Goal: Information Seeking & Learning: Find specific fact

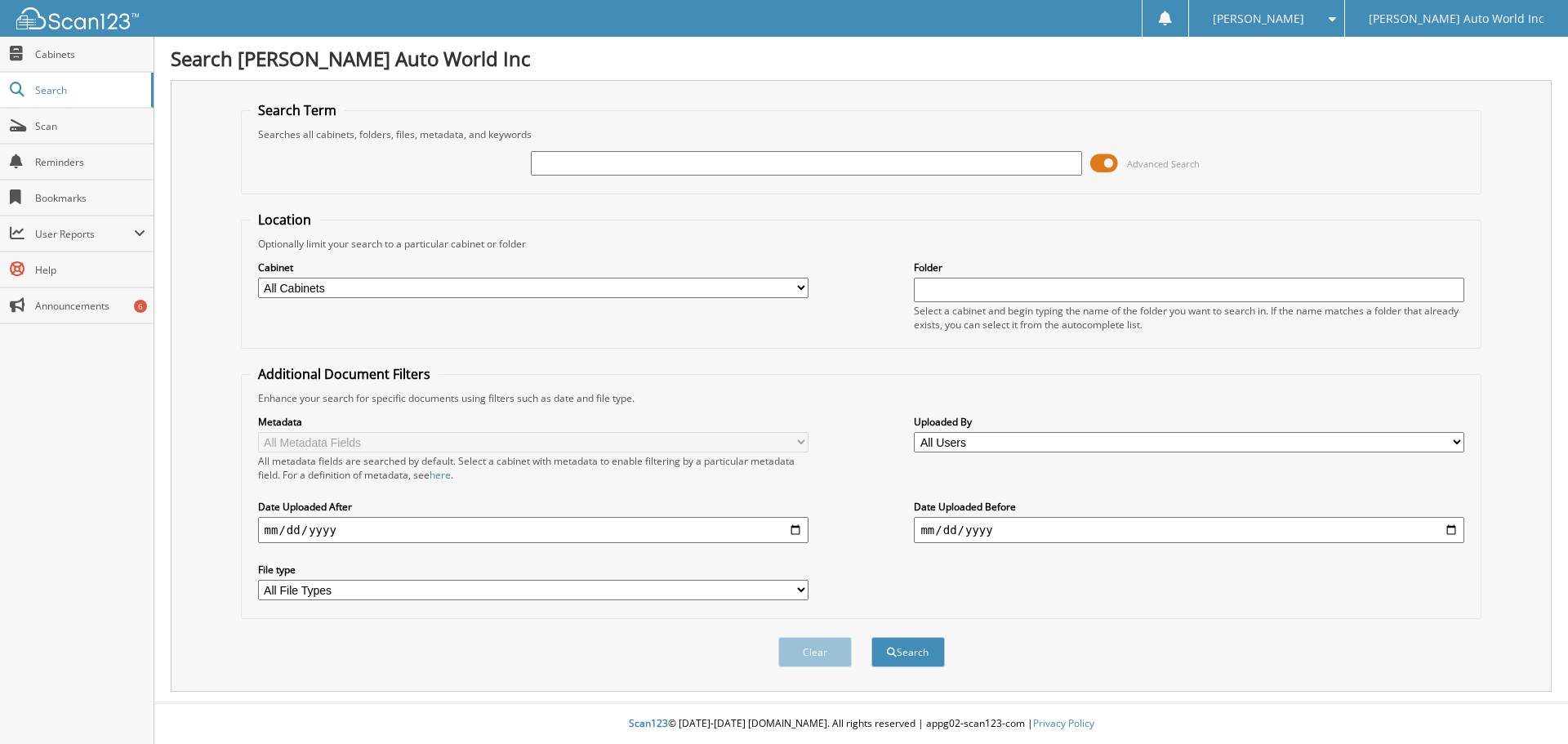
click at [972, 150] on div at bounding box center [805, 163] width 550 height 28
click at [974, 166] on input "text" at bounding box center [805, 162] width 550 height 24
paste input "26068210"
type input "26068210"
click at [889, 645] on button "Search" at bounding box center [908, 652] width 74 height 31
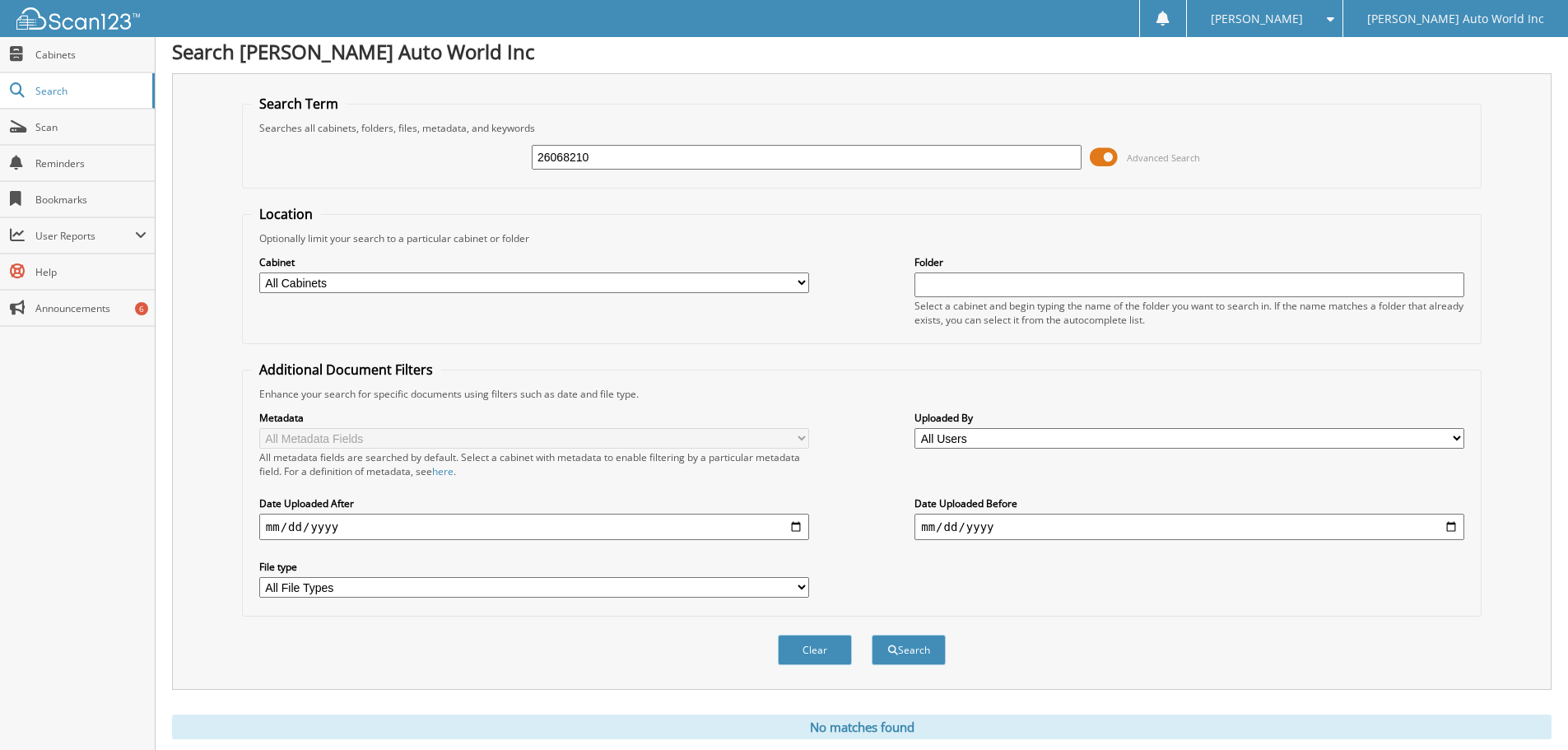
scroll to position [55, 0]
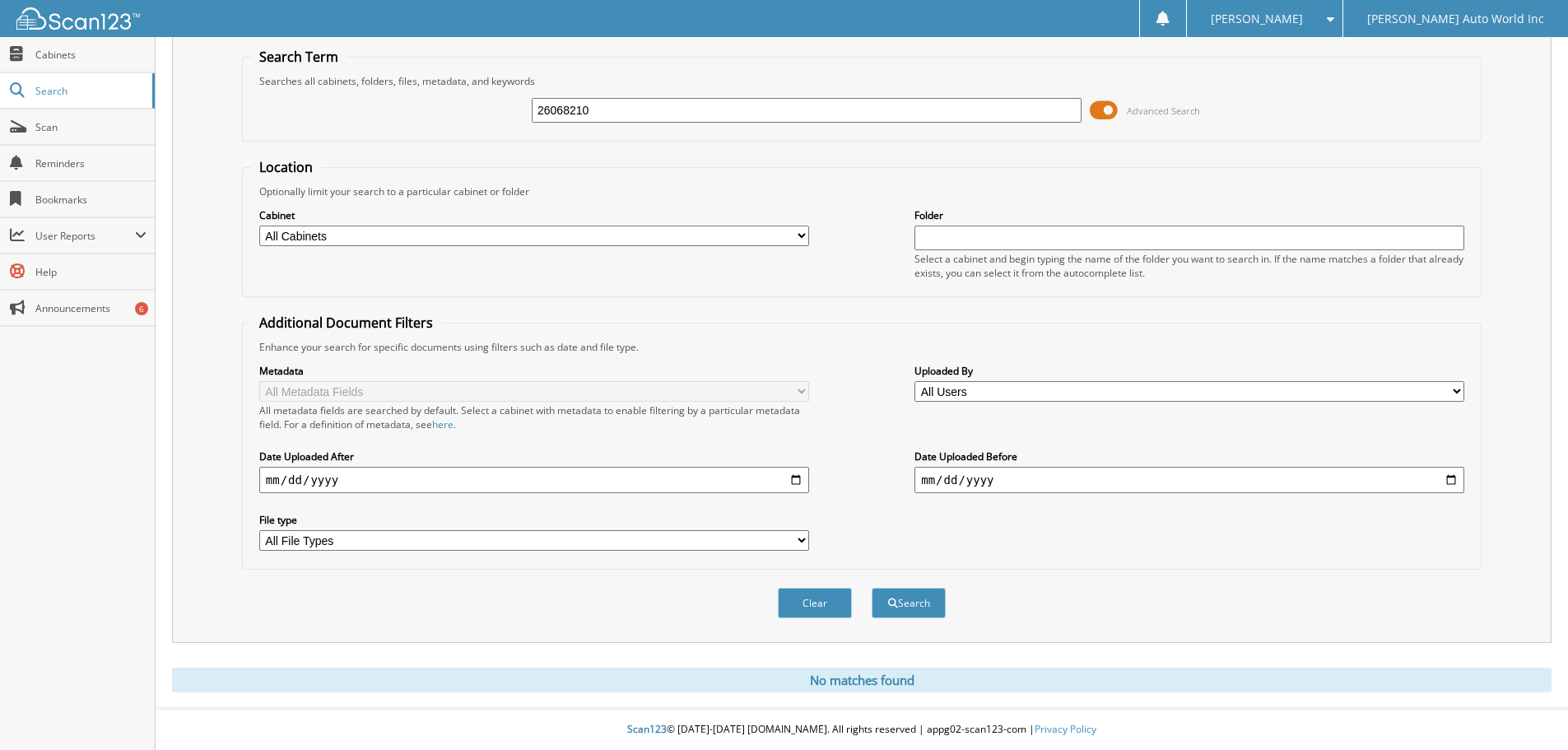
click at [1101, 109] on span at bounding box center [1104, 109] width 28 height 24
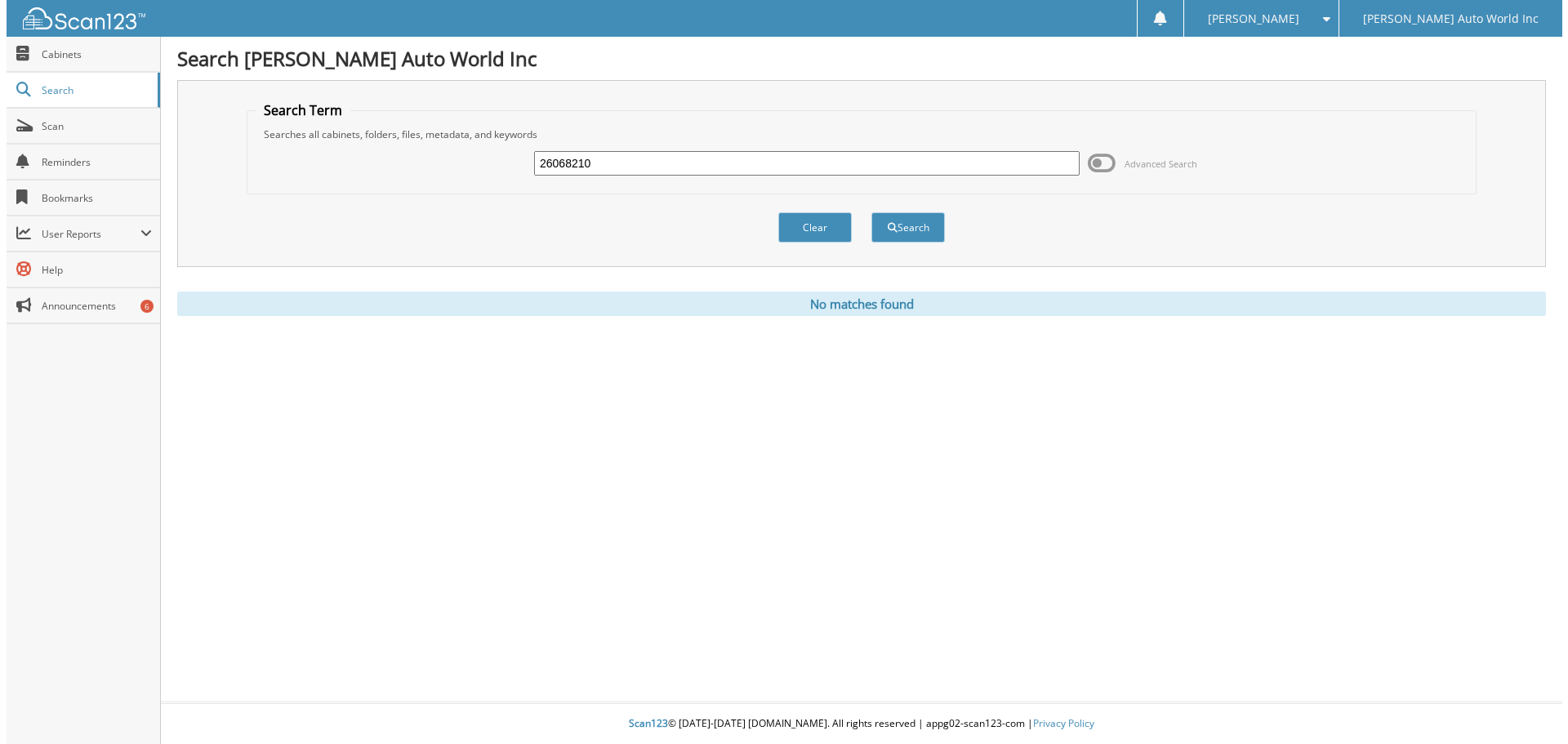
scroll to position [0, 0]
click at [900, 234] on button "Search" at bounding box center [908, 228] width 74 height 31
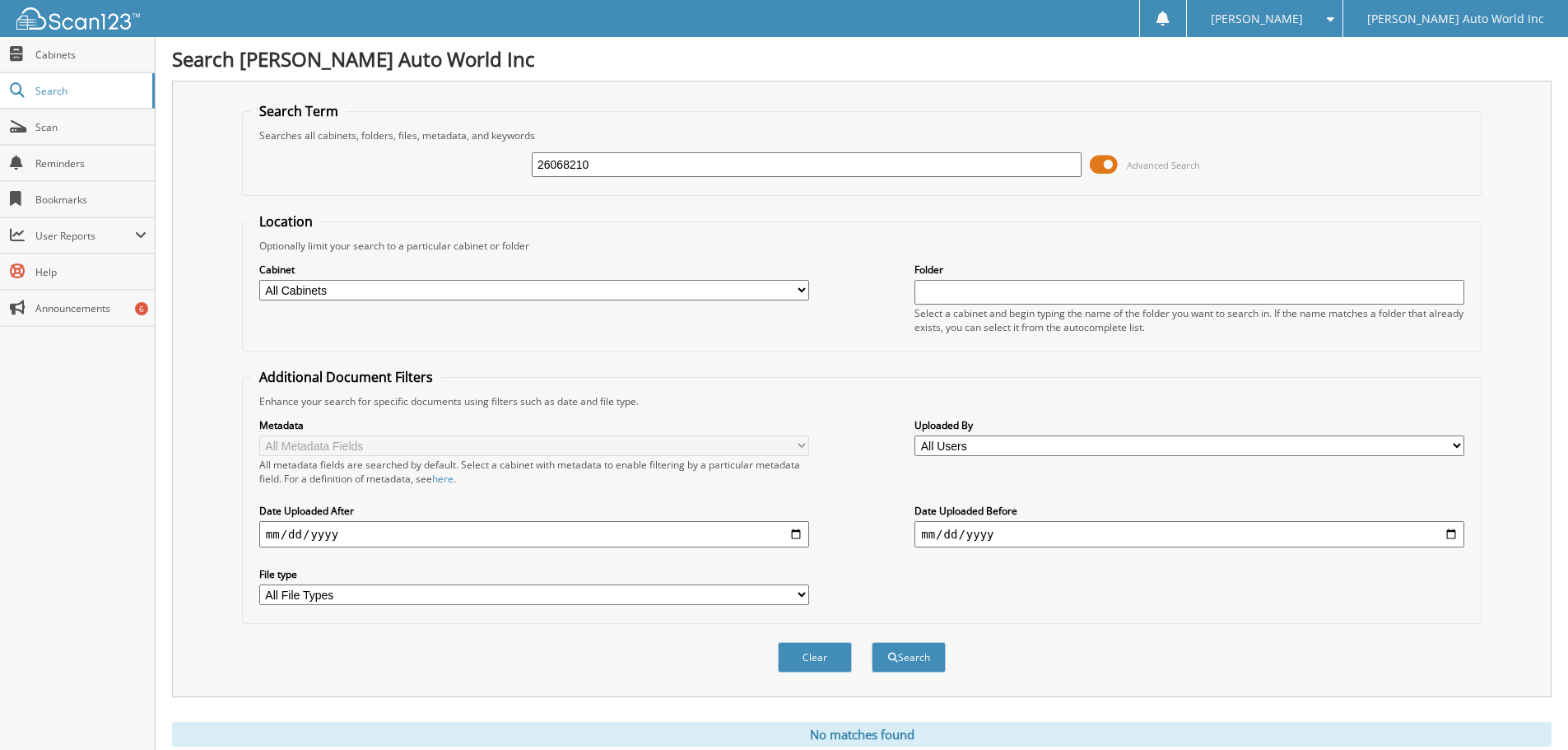
click at [680, 156] on input "26068210" at bounding box center [807, 164] width 550 height 24
paste input "6859"
type input "26066859"
click at [872, 642] on button "Search" at bounding box center [909, 658] width 74 height 31
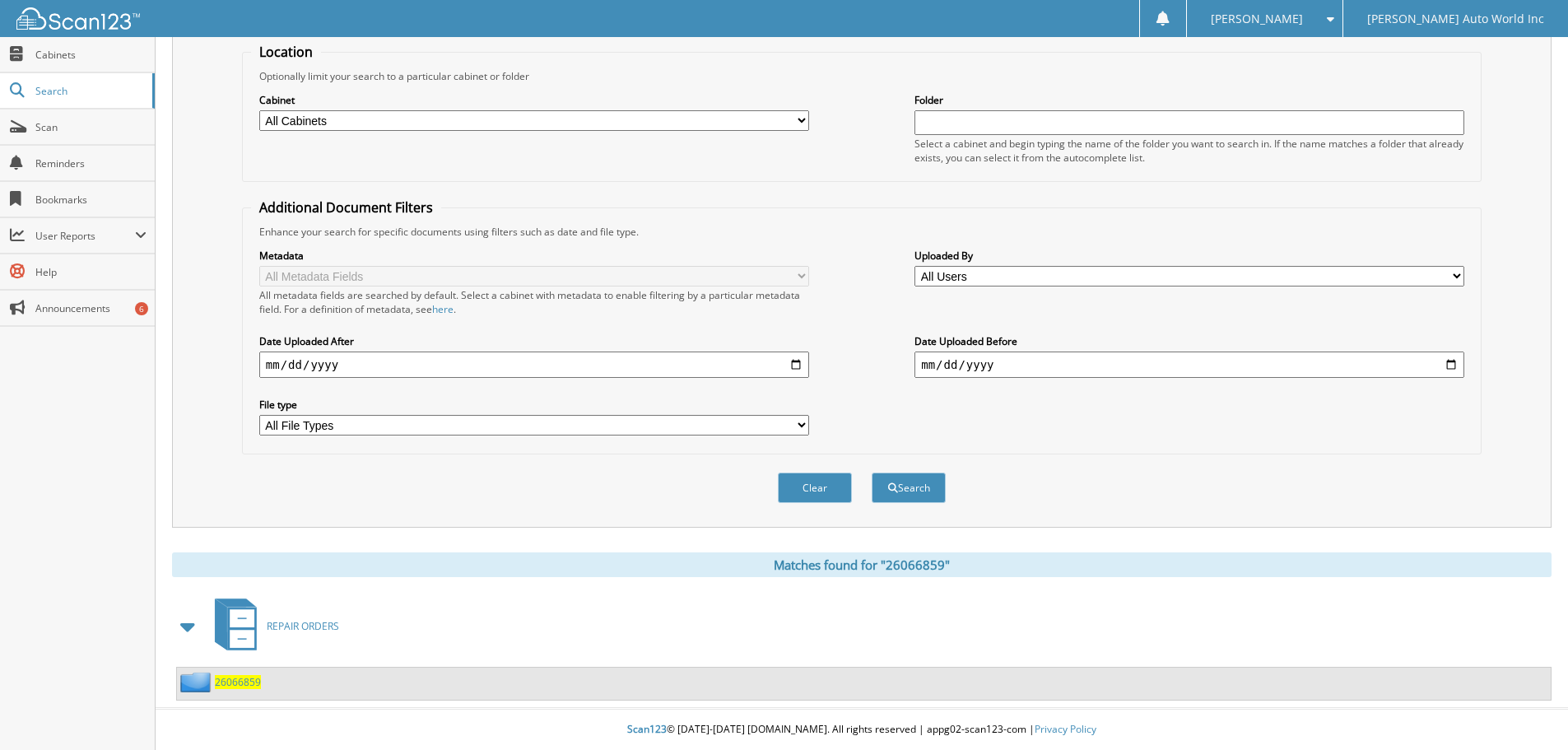
click at [280, 629] on span "REPAIR ORDERS" at bounding box center [303, 625] width 72 height 14
